Goal: Transaction & Acquisition: Book appointment/travel/reservation

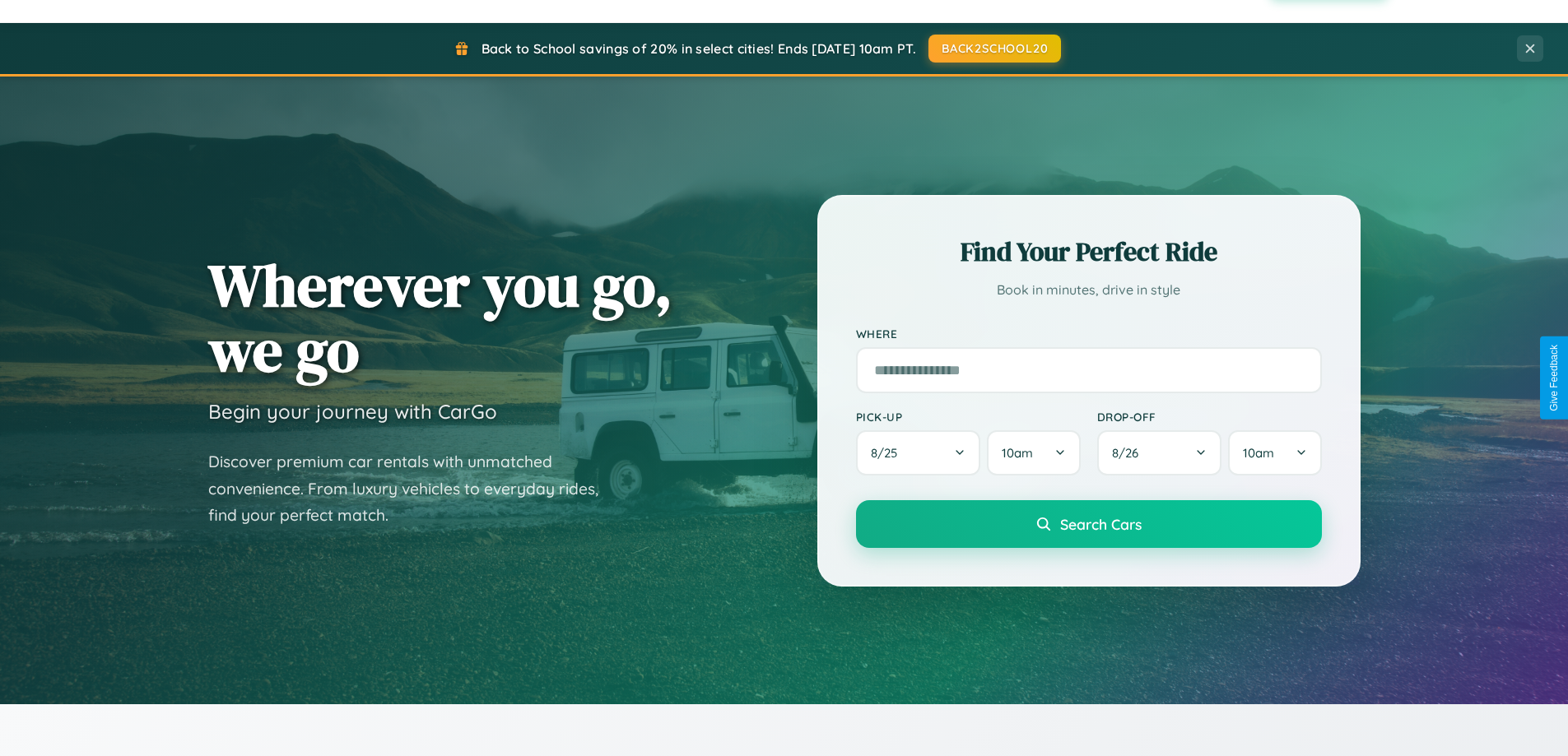
scroll to position [3166, 0]
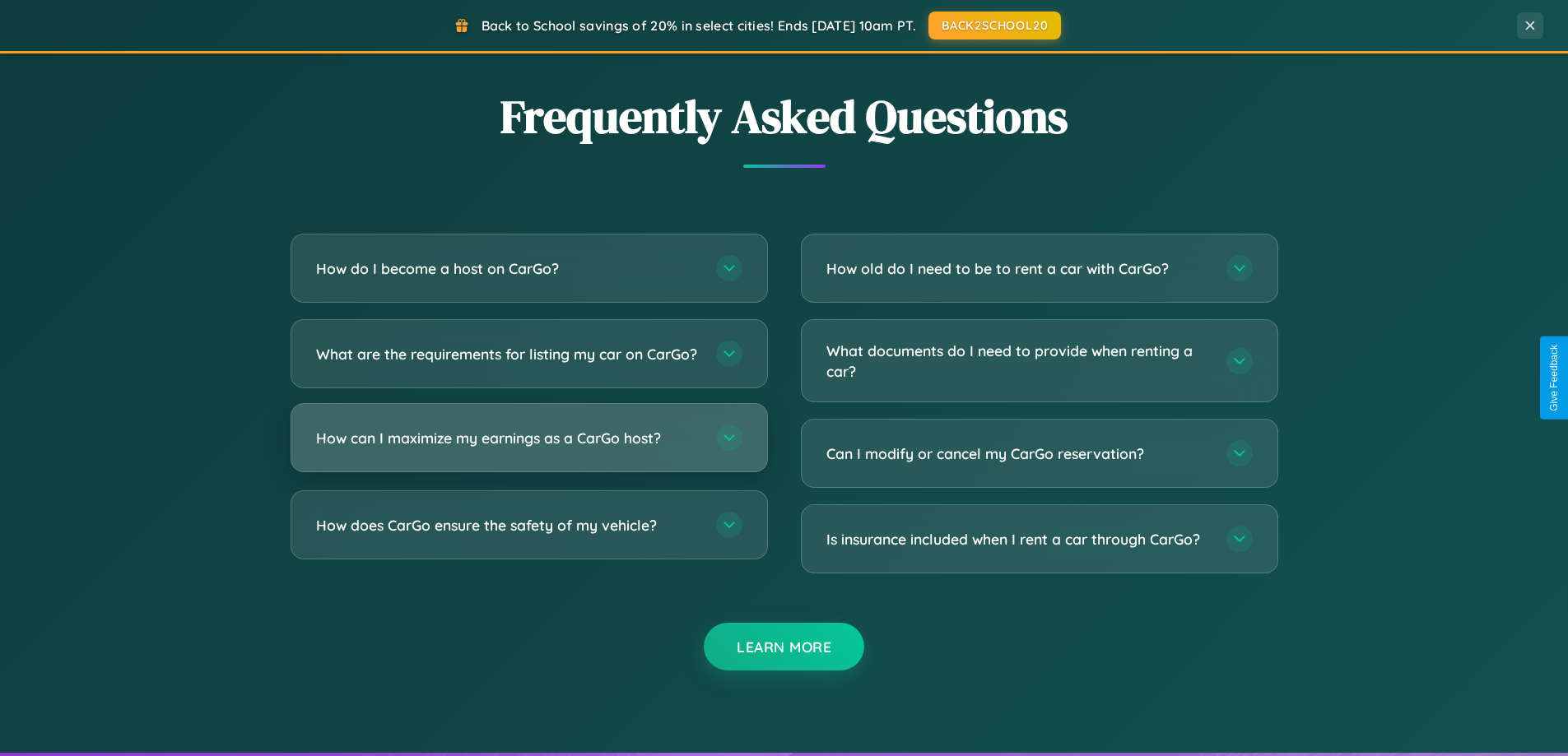
click at [528, 449] on h3 "How can I maximize my earnings as a CarGo host?" at bounding box center [508, 438] width 384 height 21
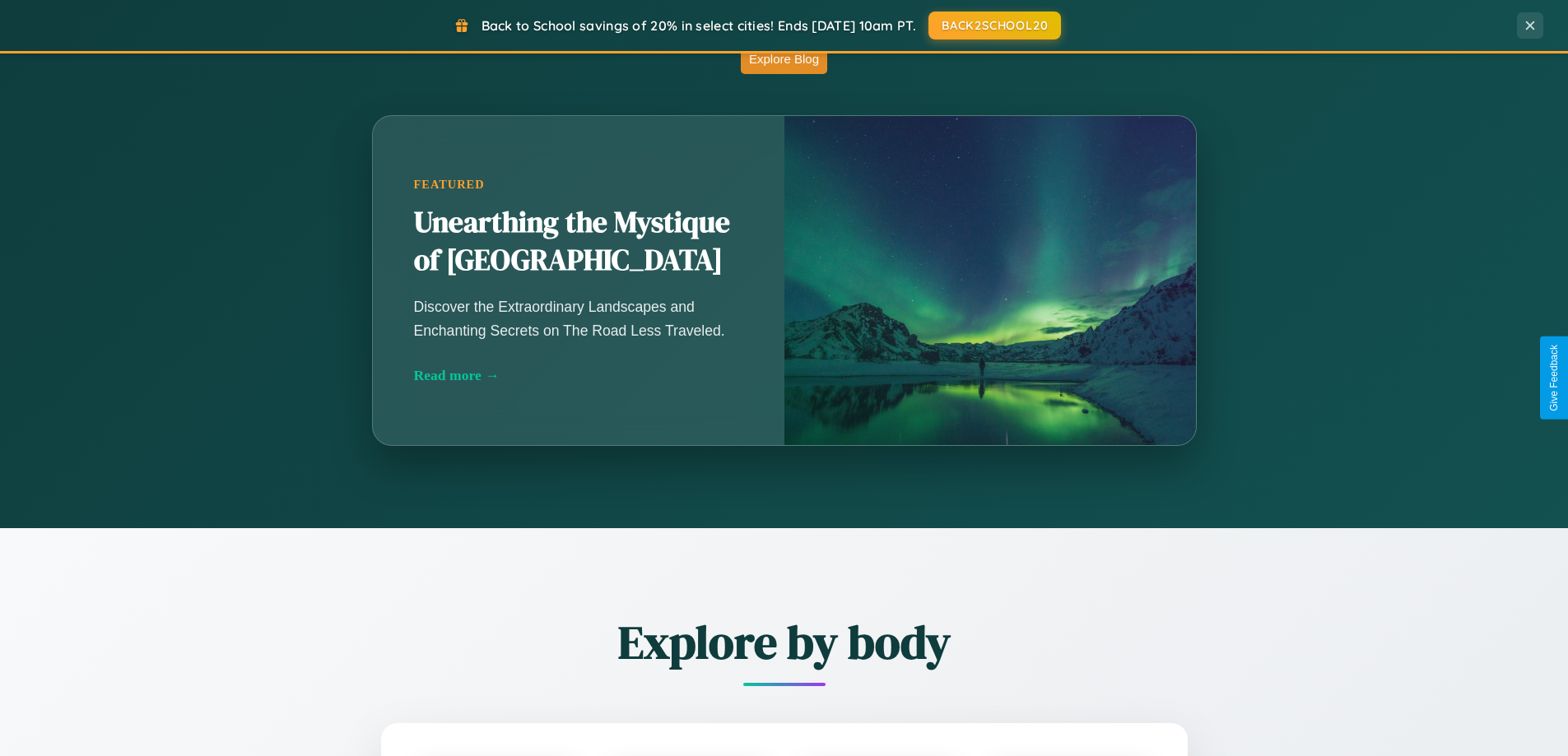
scroll to position [710, 0]
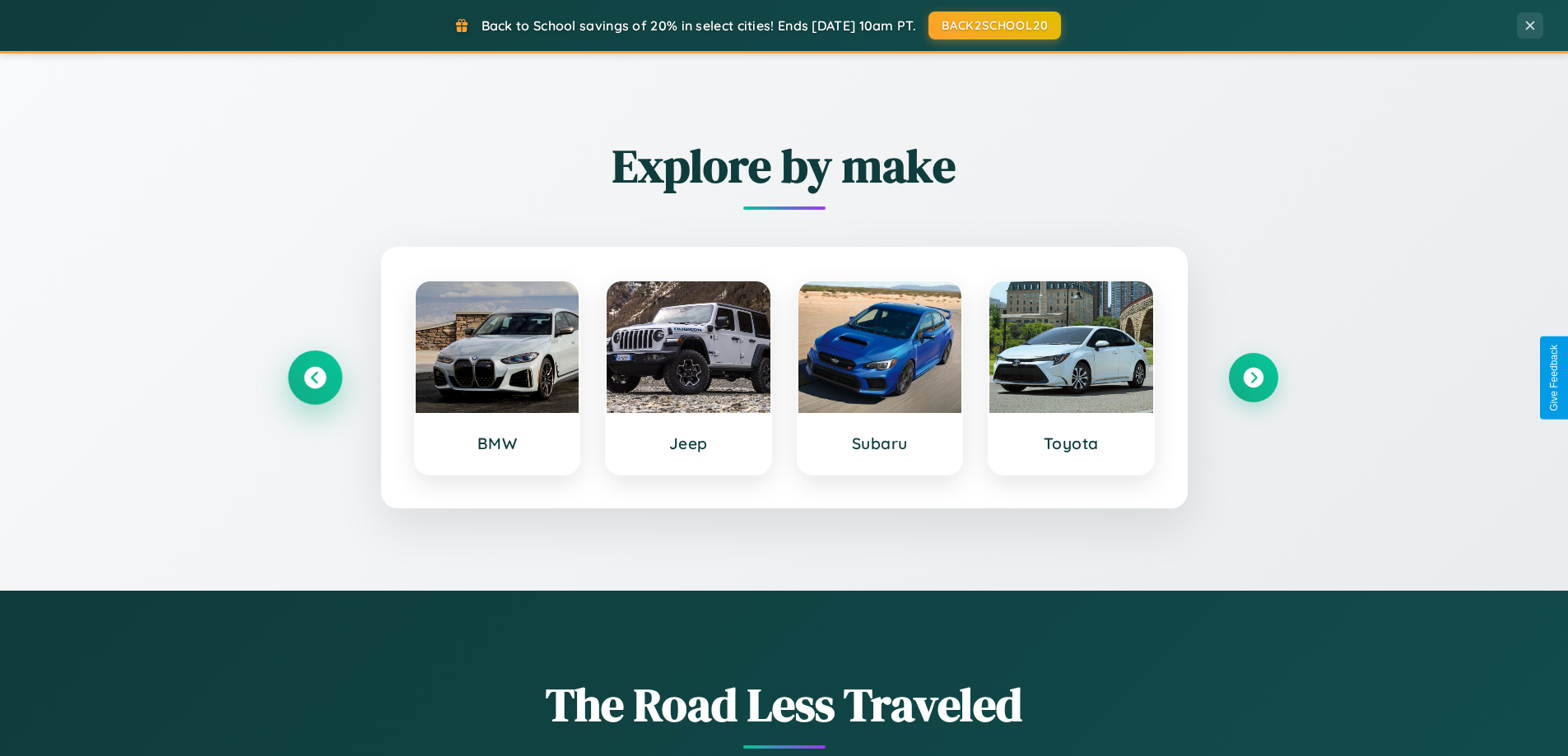
click at [315, 378] on icon at bounding box center [315, 378] width 22 height 22
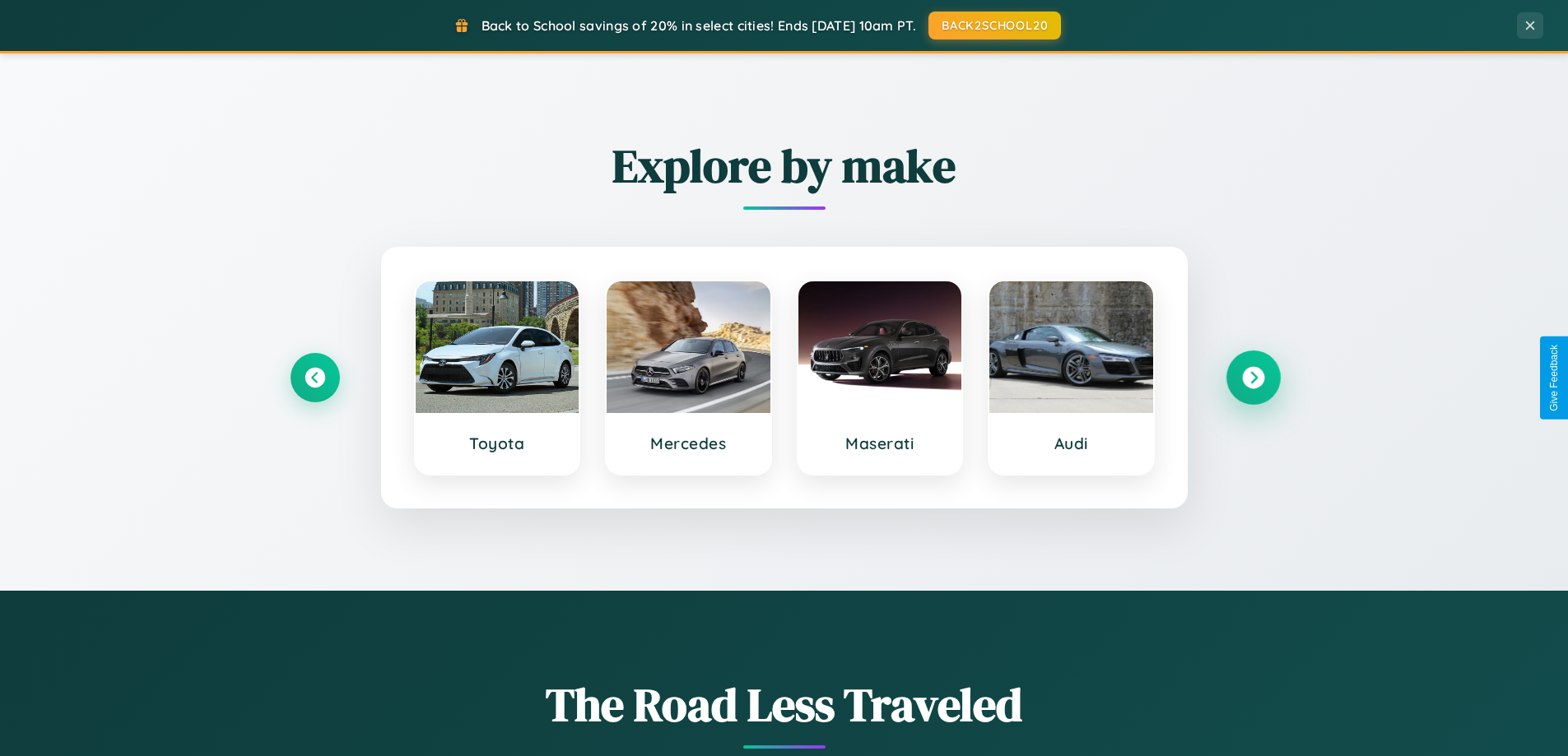
click at [1252, 378] on icon at bounding box center [1252, 378] width 22 height 22
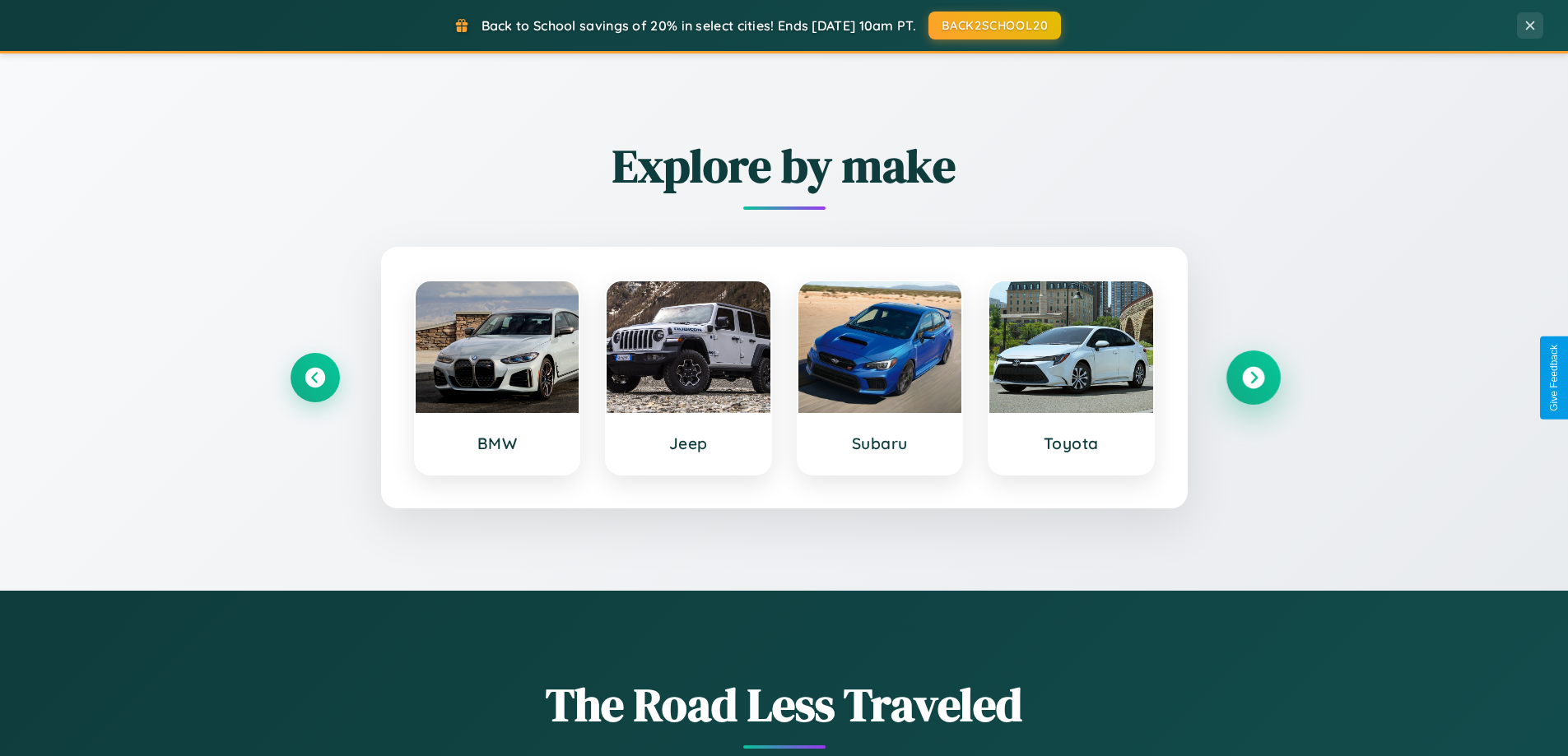
click at [1252, 378] on icon at bounding box center [1252, 378] width 22 height 22
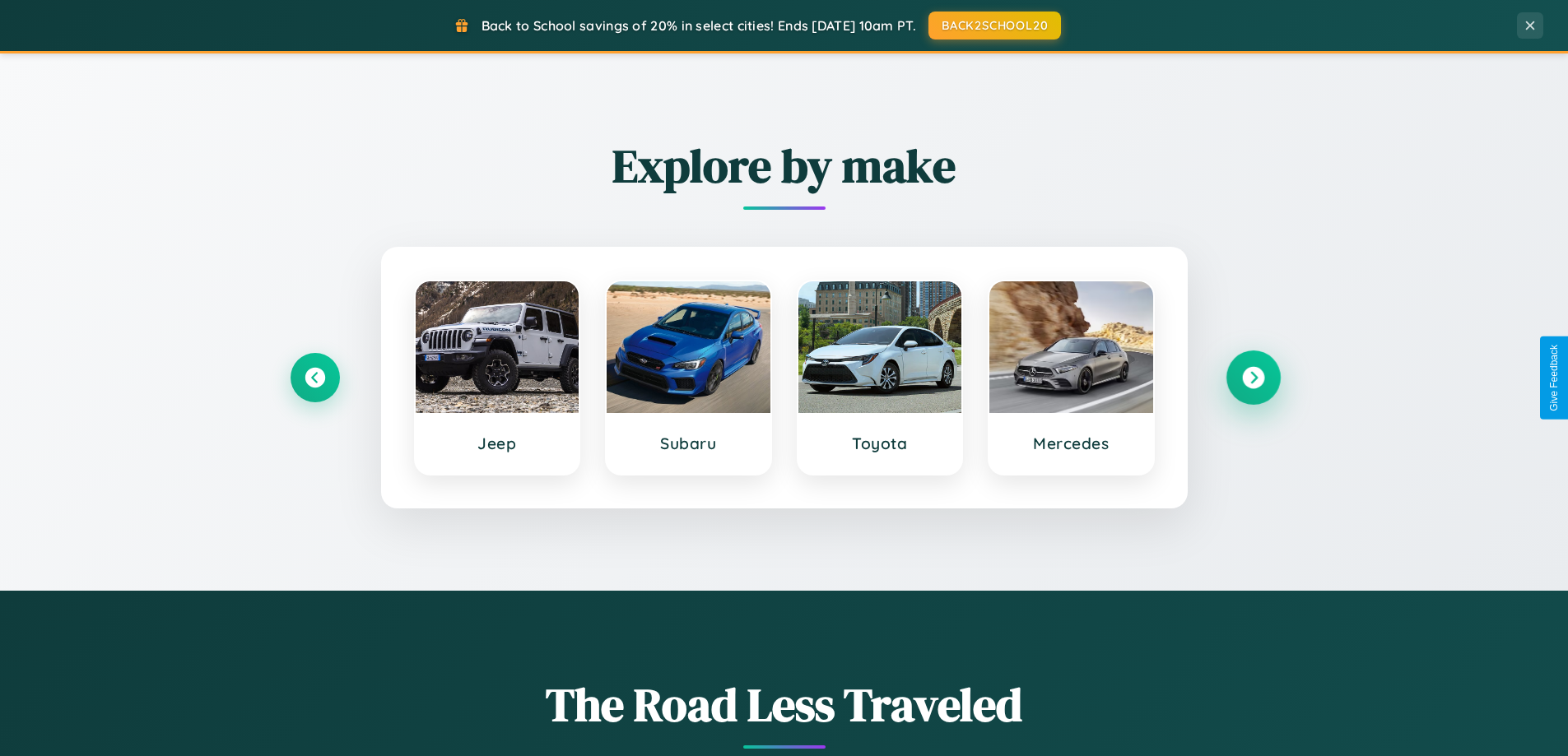
click at [1252, 378] on icon at bounding box center [1252, 378] width 22 height 22
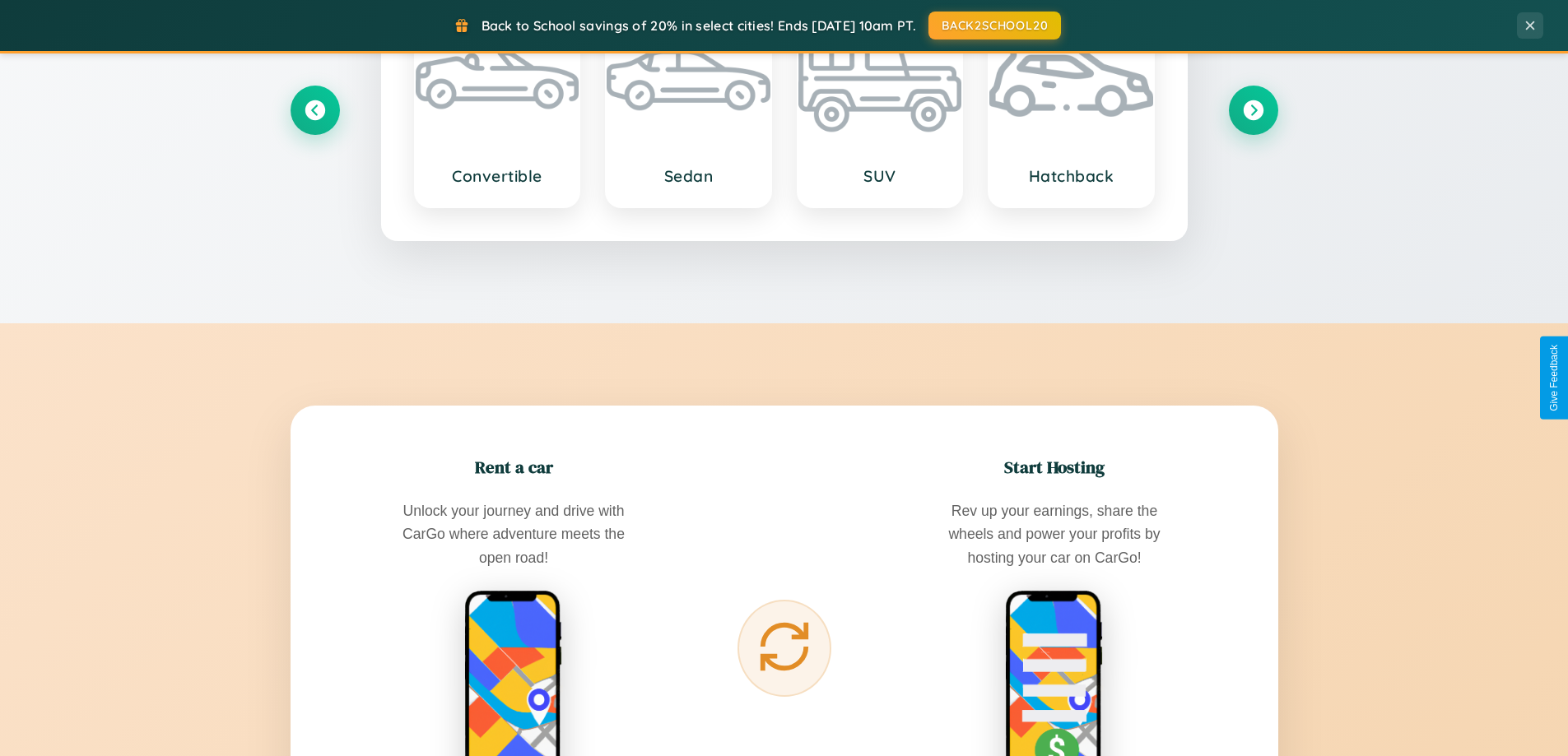
scroll to position [2643, 0]
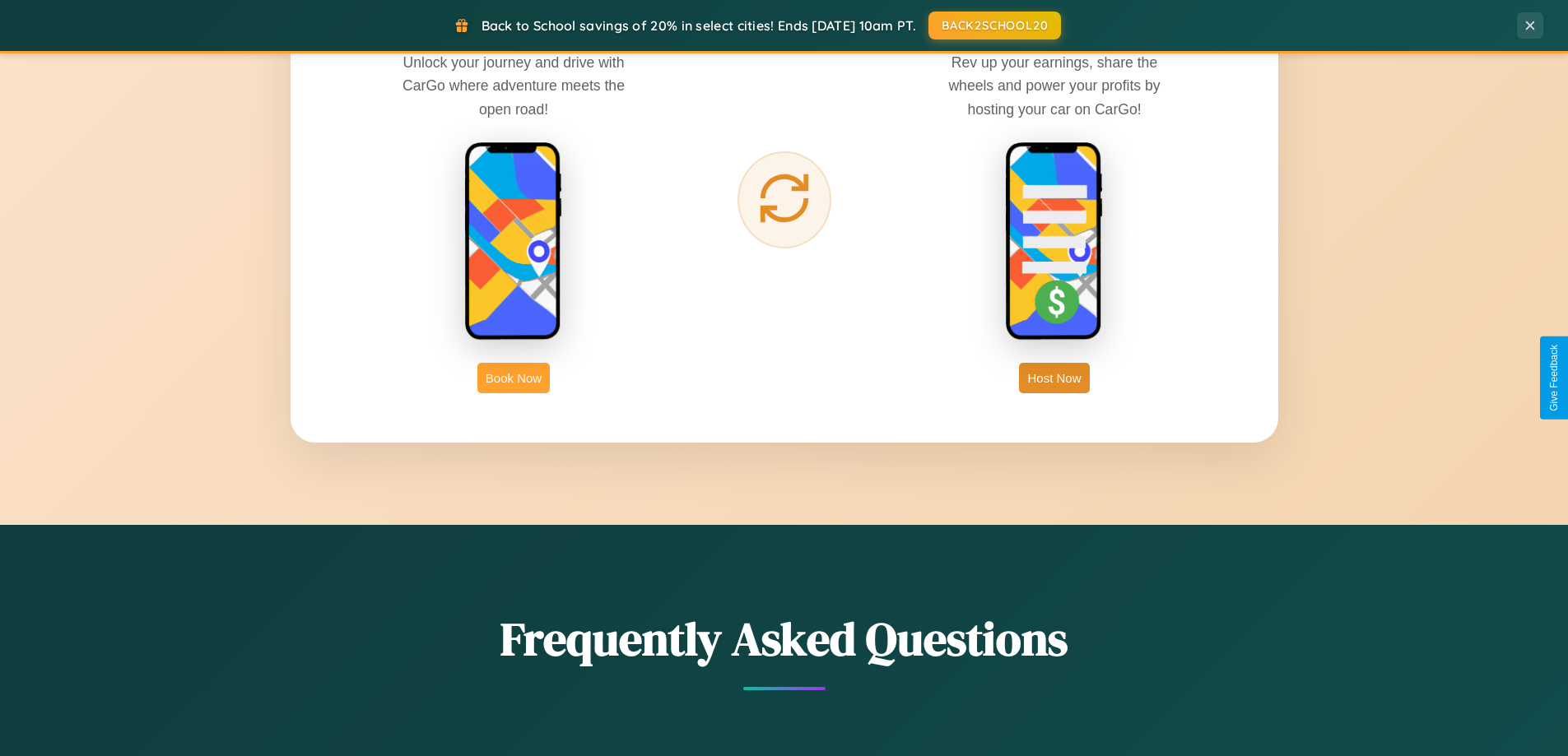
click at [513, 378] on button "Book Now" at bounding box center [513, 378] width 72 height 30
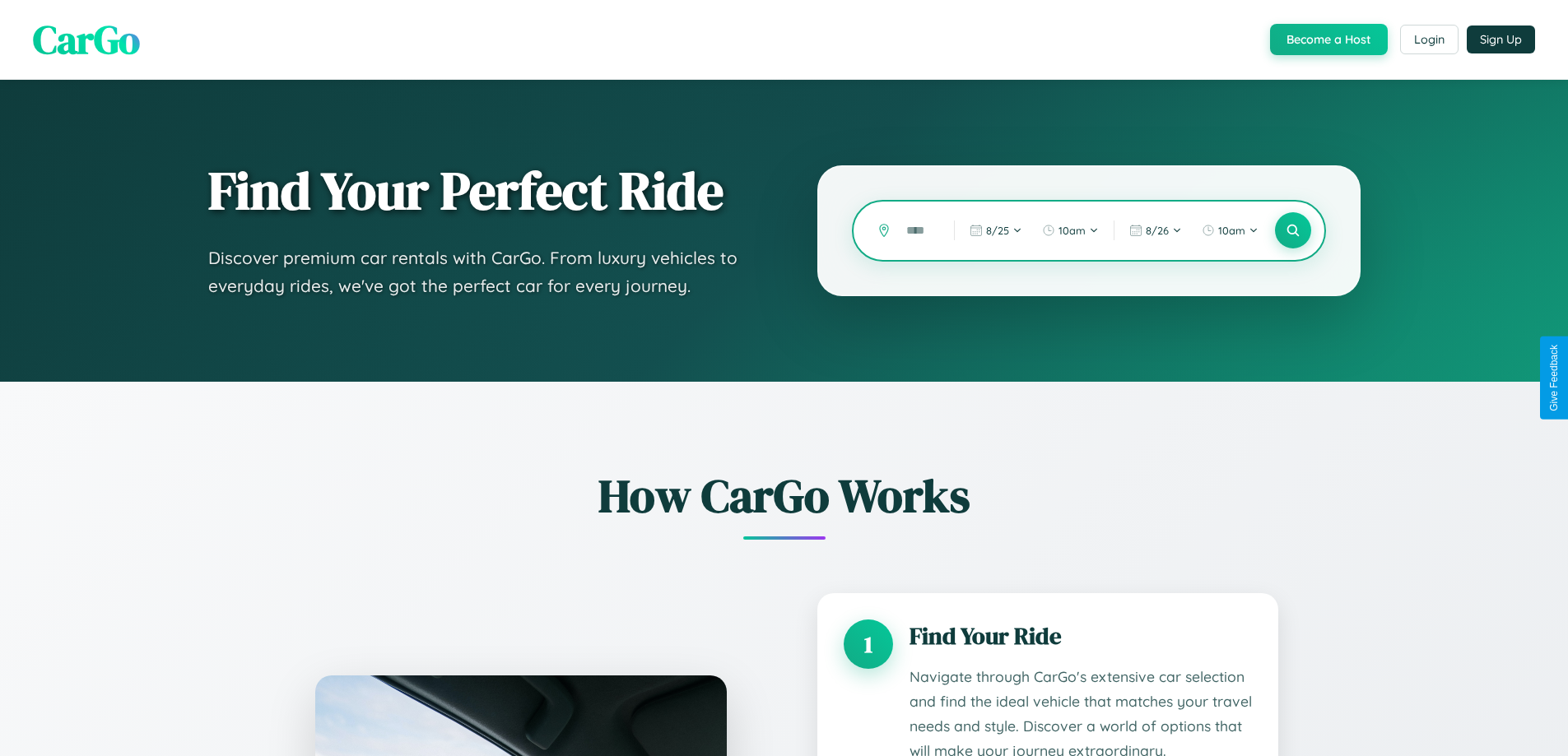
click at [918, 231] on input "text" at bounding box center [917, 231] width 39 height 29
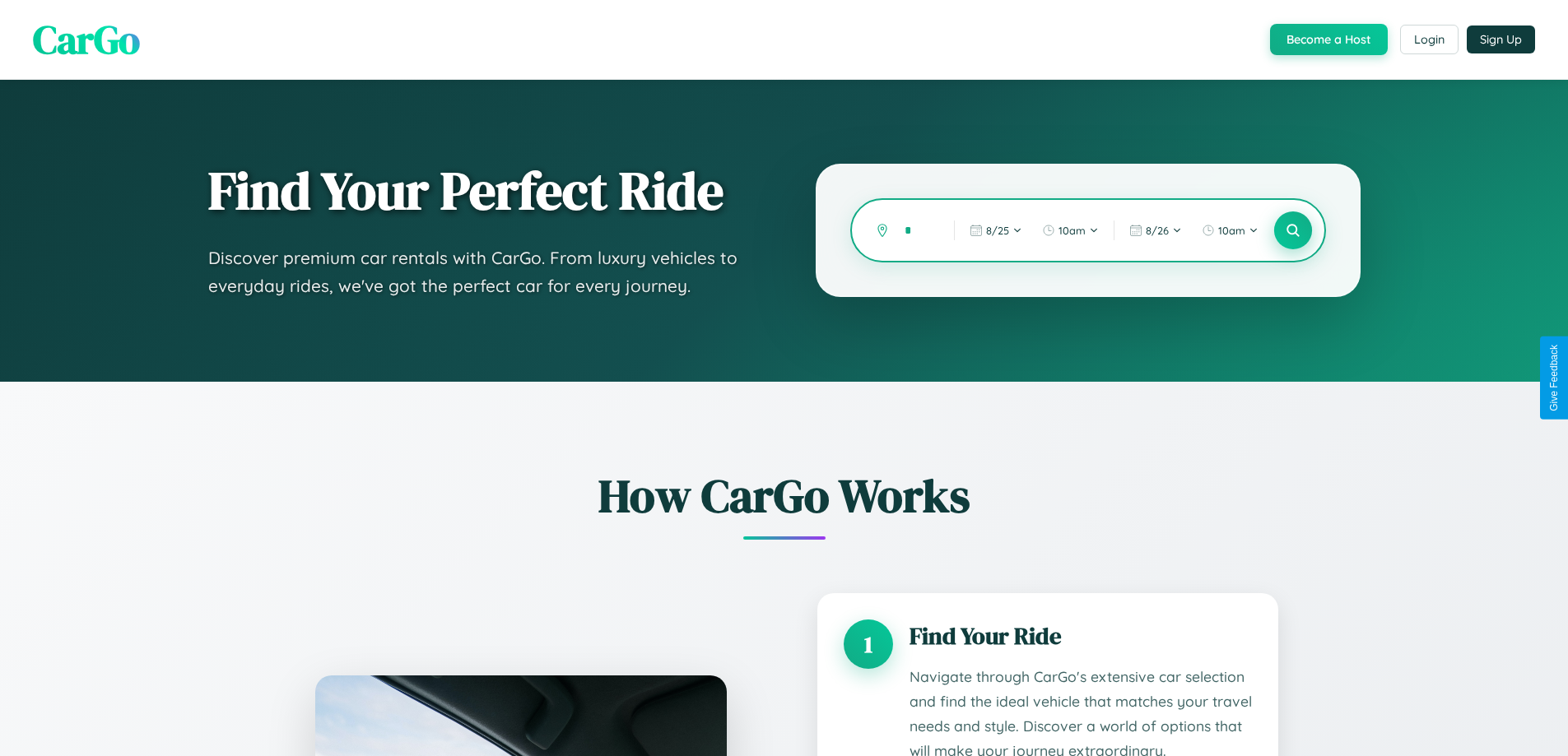
type input "*"
click at [1292, 231] on icon at bounding box center [1292, 230] width 15 height 15
